Goal: Information Seeking & Learning: Check status

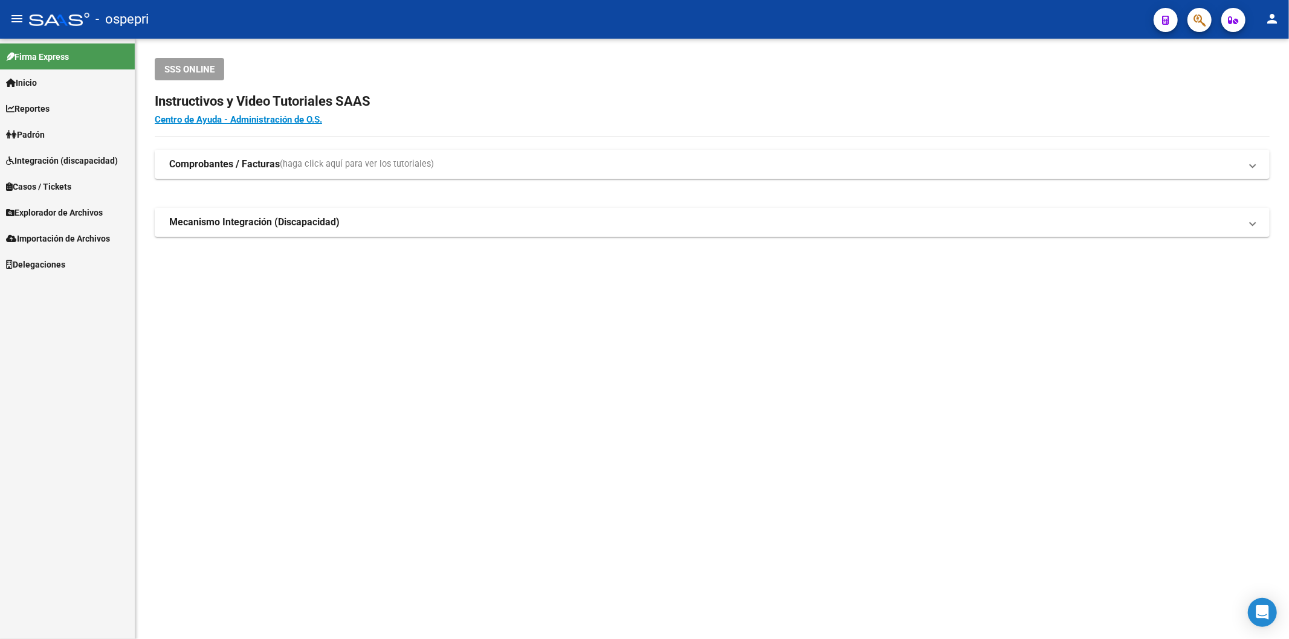
click at [1193, 24] on icon "button" at bounding box center [1199, 20] width 12 height 14
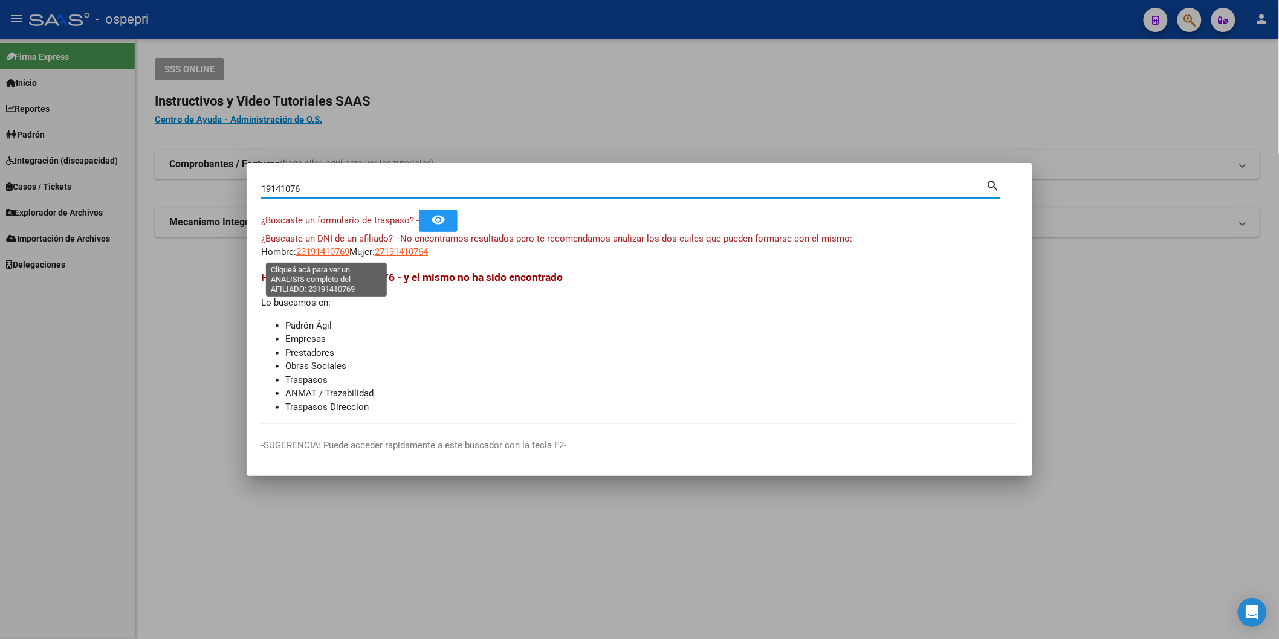
click at [342, 254] on span "23191410769" at bounding box center [322, 252] width 53 height 11
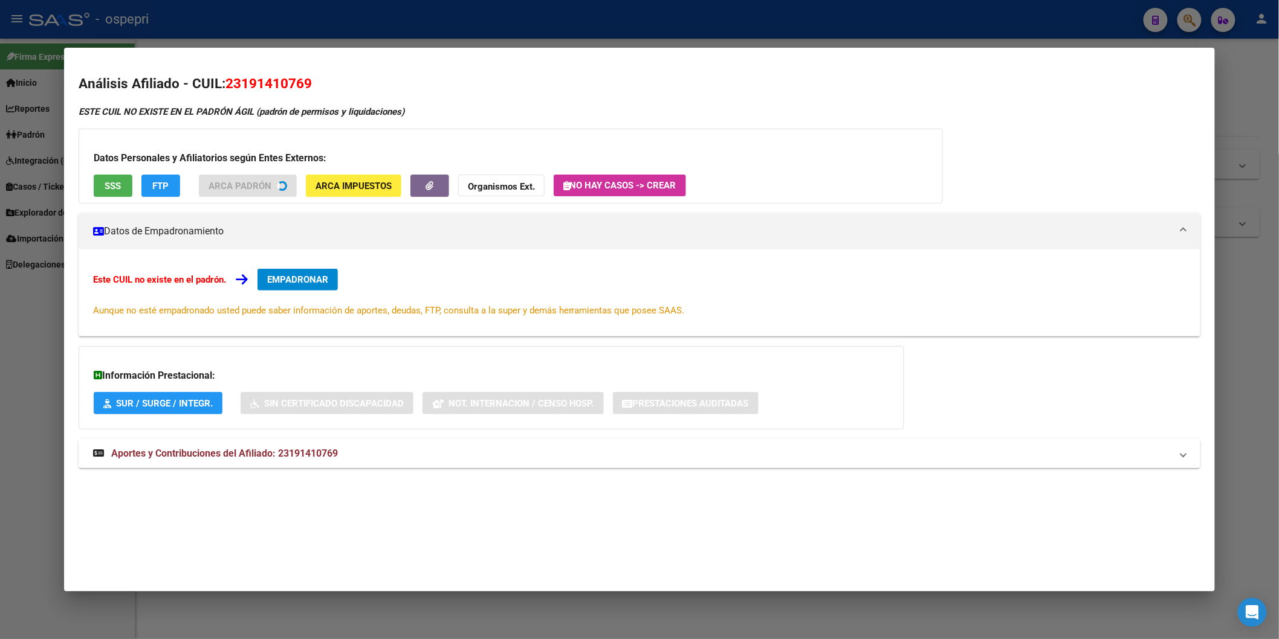
click at [312, 456] on span "Aportes y Contribuciones del Afiliado: 23191410769" at bounding box center [224, 453] width 227 height 11
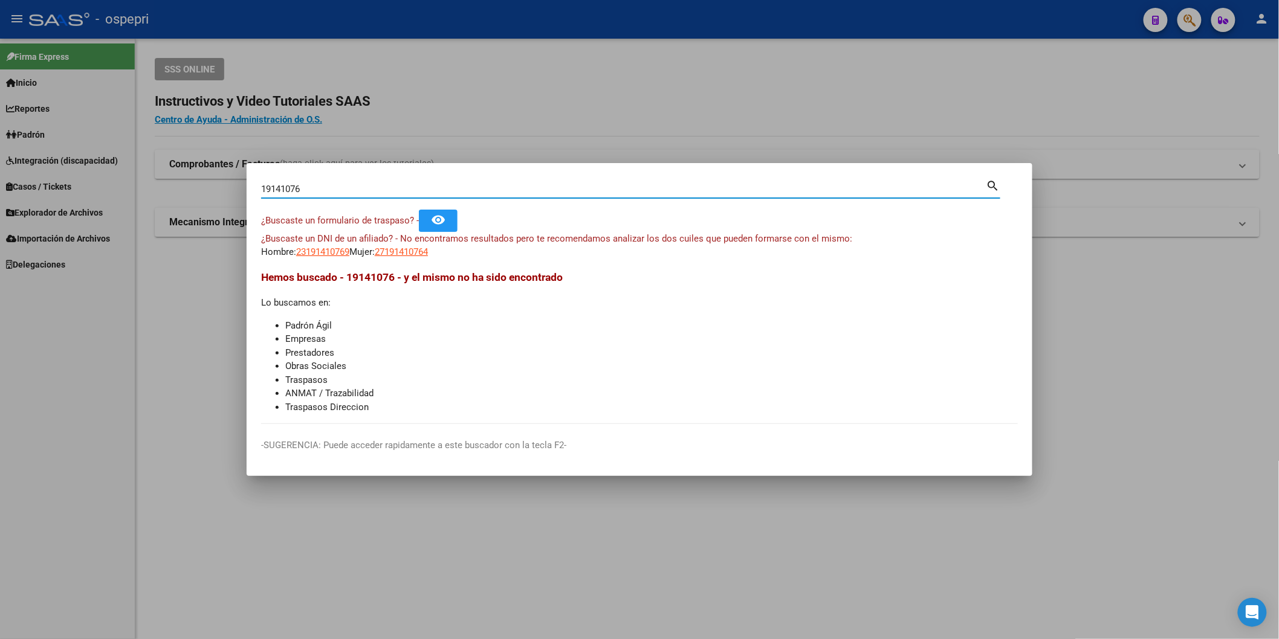
click at [479, 189] on input "19141076" at bounding box center [623, 189] width 725 height 11
paste input "95864239"
type input "95864239"
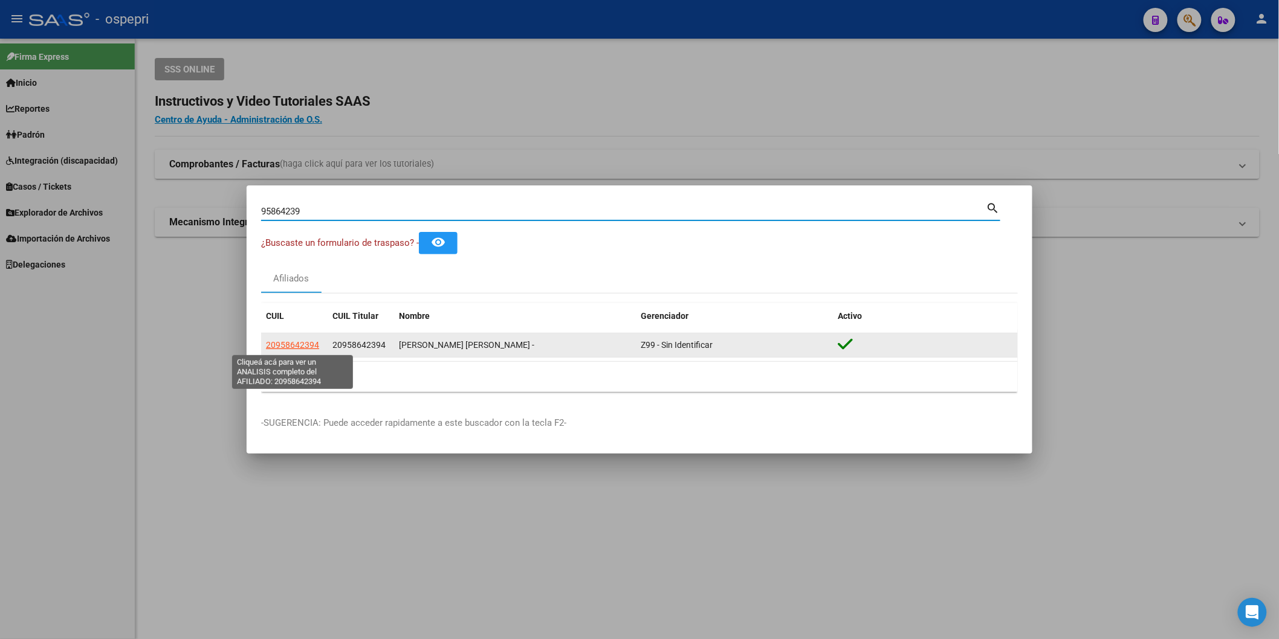
click at [275, 346] on span "20958642394" at bounding box center [292, 345] width 53 height 10
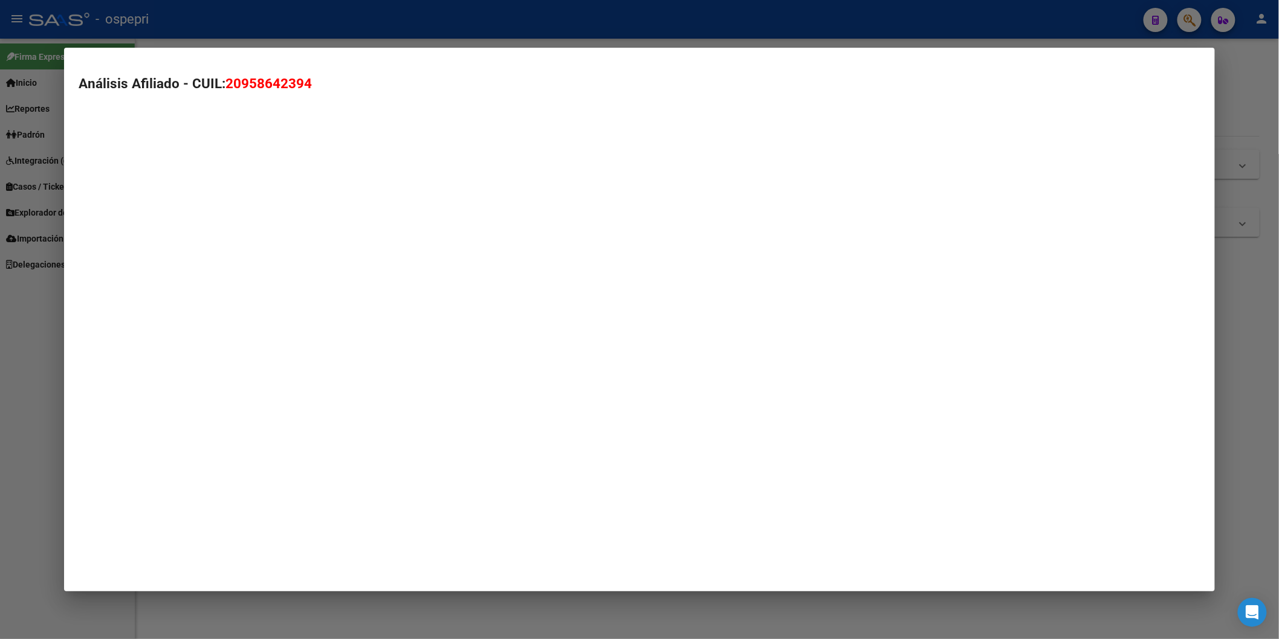
type textarea "20958642394"
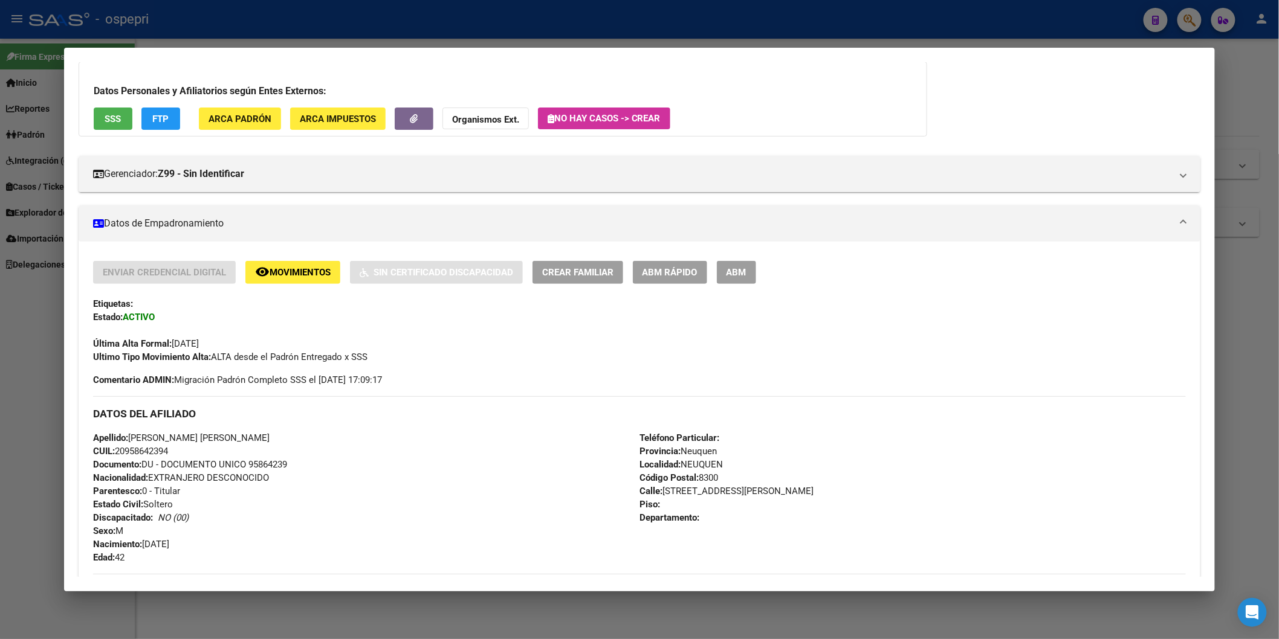
scroll to position [506, 0]
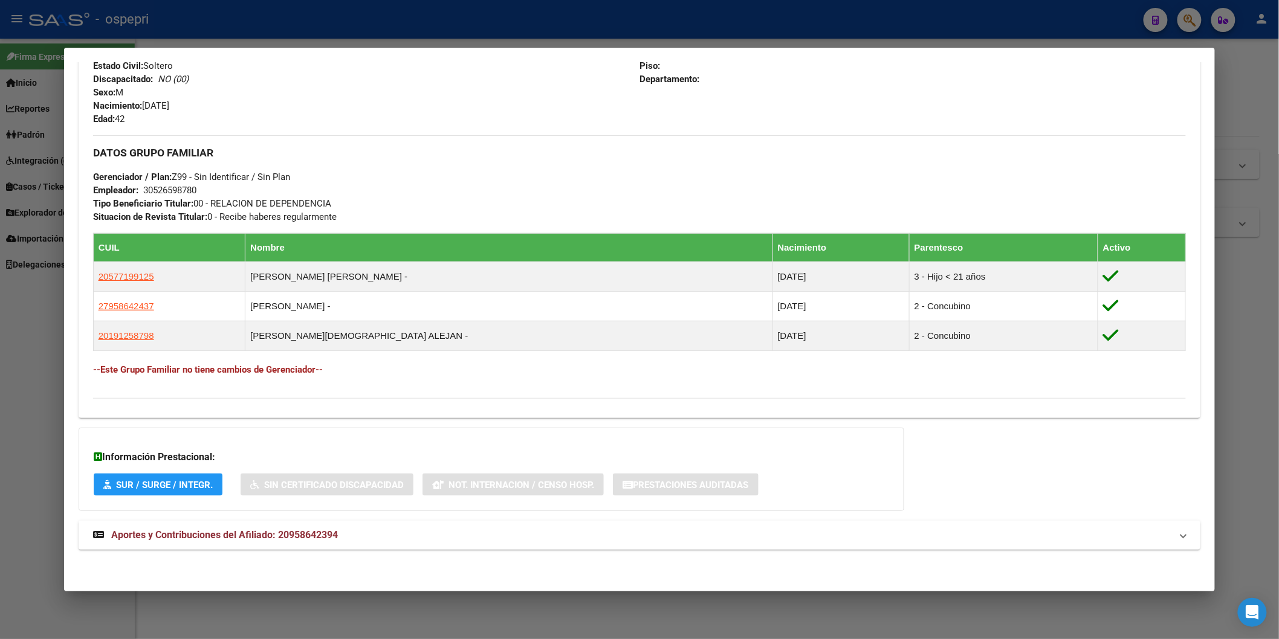
click at [283, 527] on mat-expansion-panel-header "Aportes y Contribuciones del Afiliado: 20958642394" at bounding box center [639, 535] width 1121 height 29
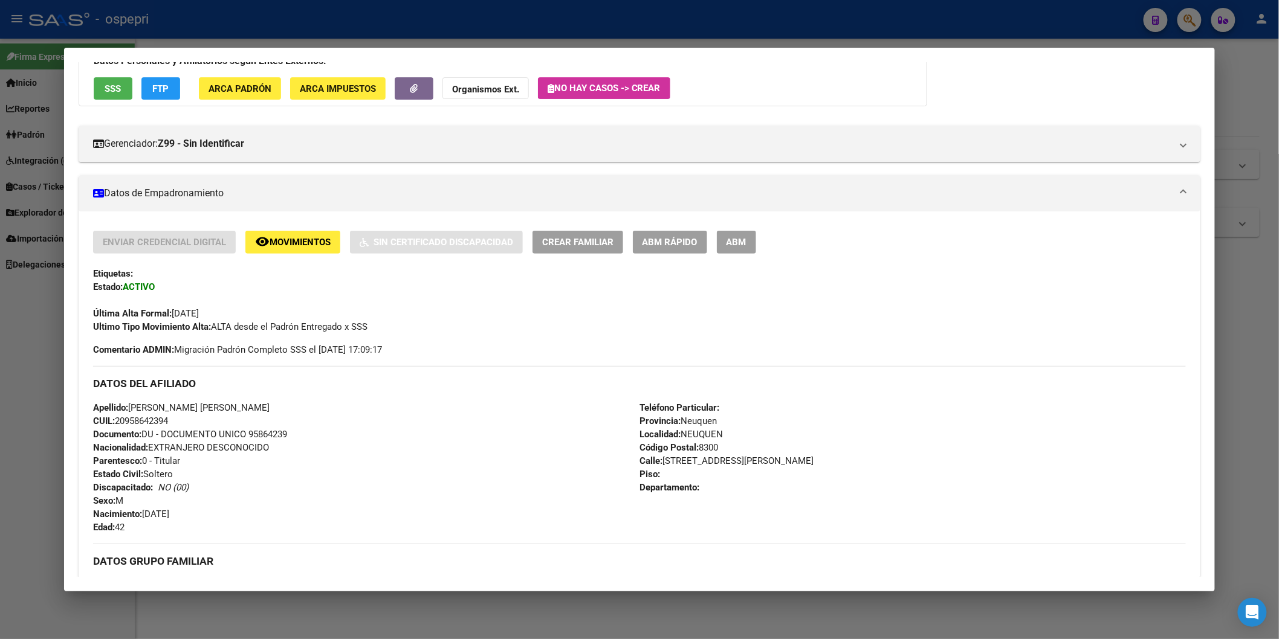
scroll to position [0, 0]
